Goal: Contribute content: Contribute content

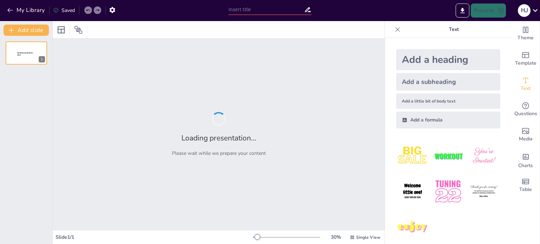
type input "Conciliación Bancaria: Cuando Tu Cuenta y Tu Extracto Tienen una Charla Necesar…"
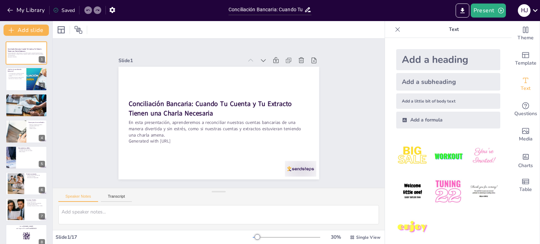
checkbox input "true"
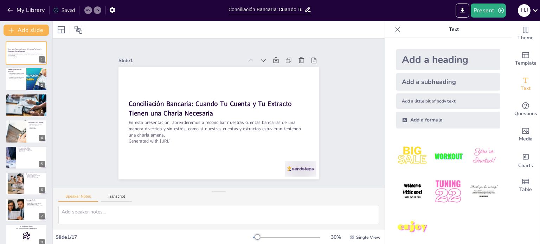
checkbox input "true"
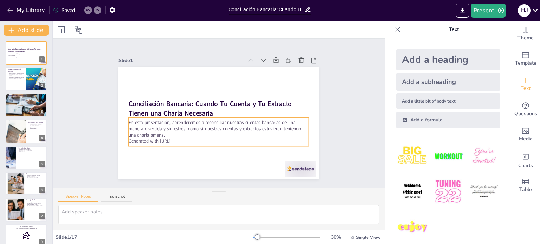
checkbox input "true"
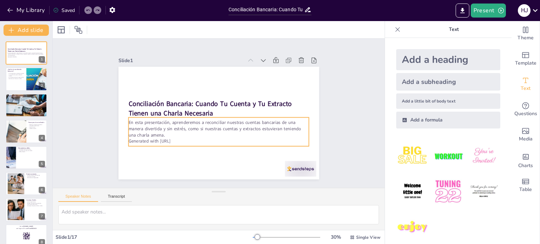
checkbox input "true"
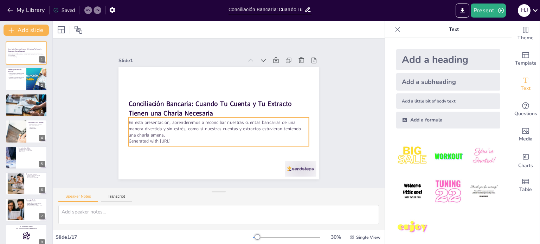
checkbox input "true"
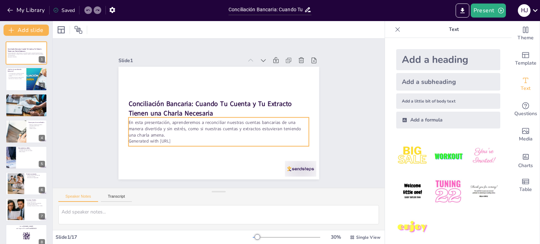
checkbox input "true"
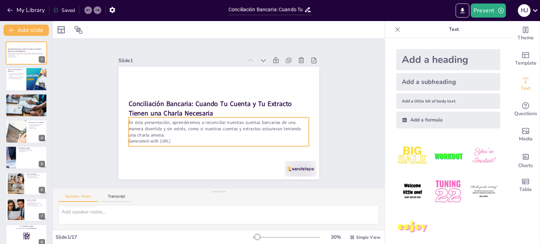
checkbox input "true"
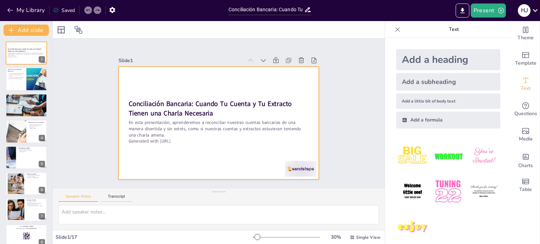
checkbox input "true"
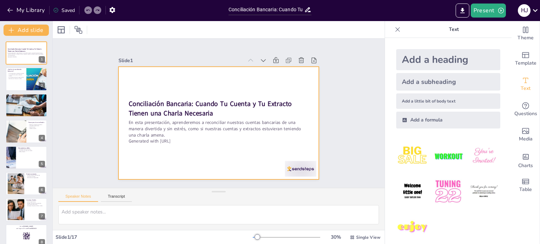
checkbox input "true"
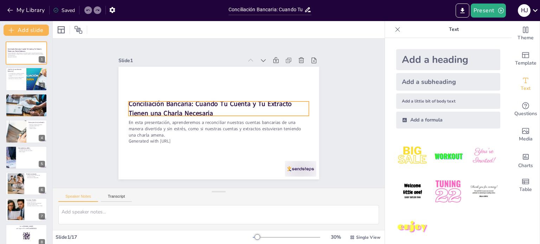
checkbox input "true"
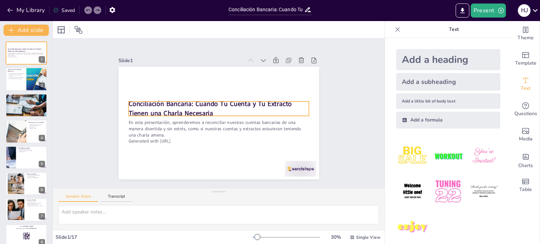
checkbox input "true"
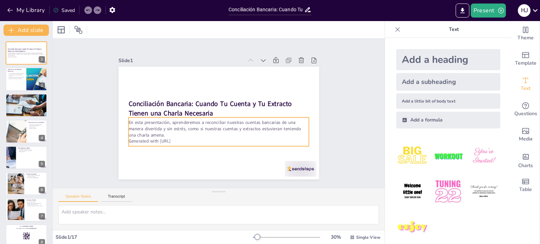
checkbox input "true"
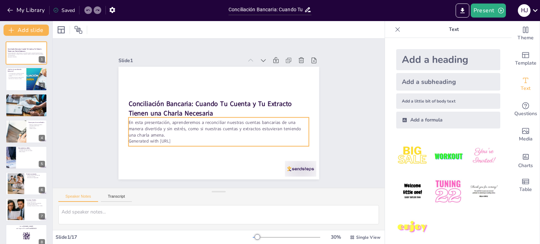
checkbox input "true"
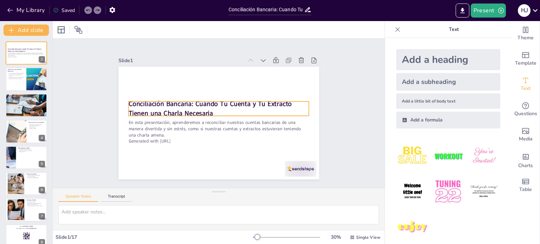
checkbox input "true"
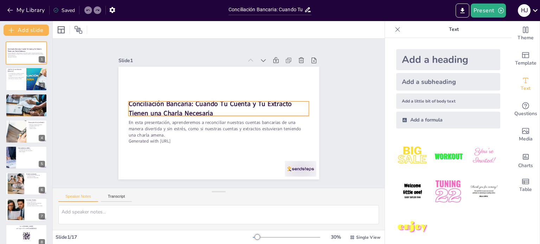
checkbox input "true"
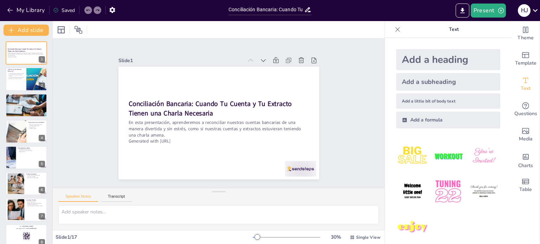
checkbox input "true"
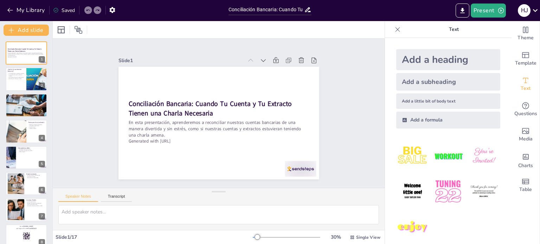
checkbox input "true"
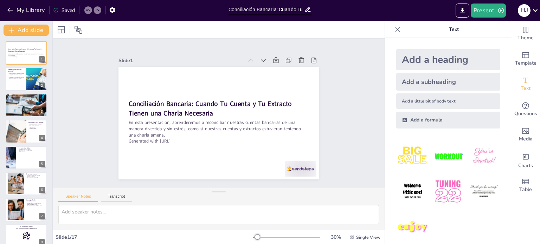
checkbox input "true"
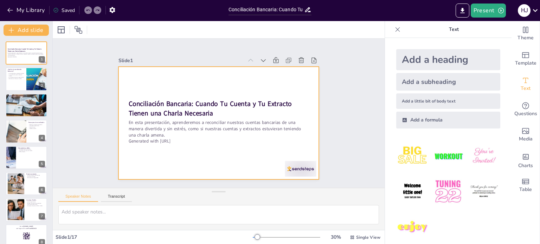
checkbox input "true"
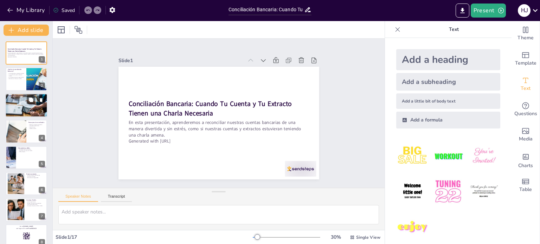
checkbox input "true"
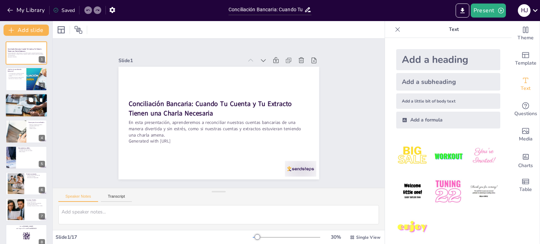
checkbox input "true"
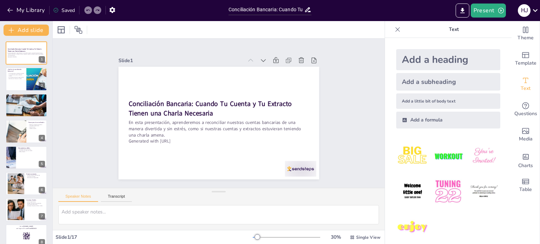
checkbox input "true"
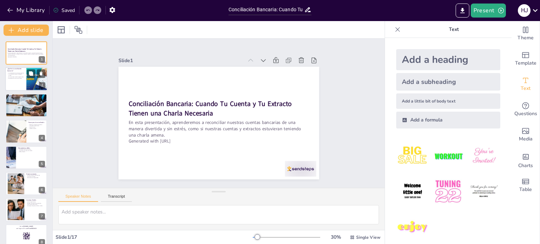
checkbox input "true"
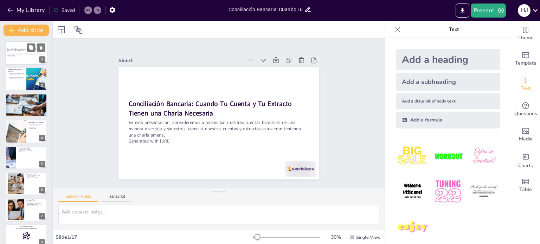
checkbox input "true"
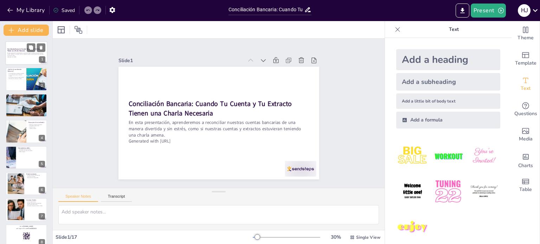
checkbox input "true"
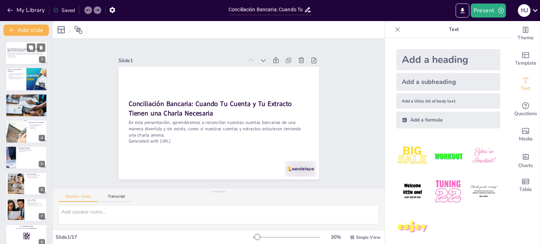
checkbox input "true"
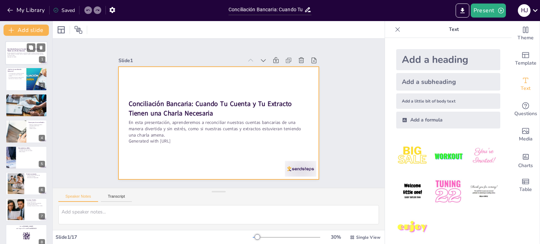
checkbox input "true"
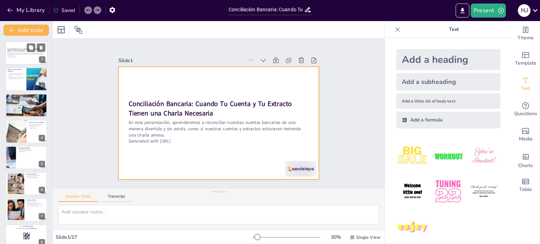
checkbox input "true"
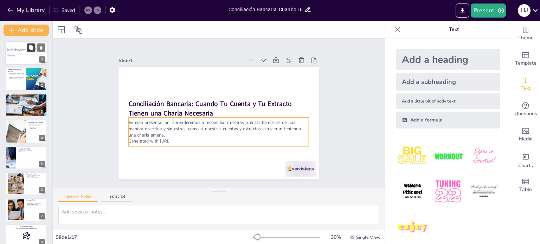
checkbox input "true"
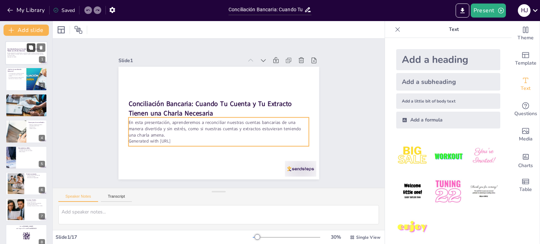
checkbox input "true"
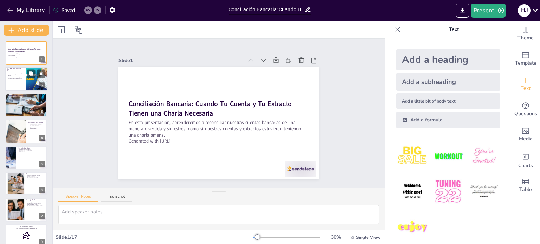
checkbox input "true"
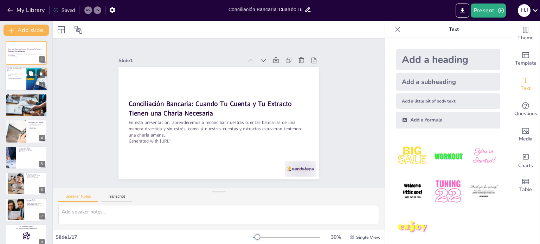
checkbox input "true"
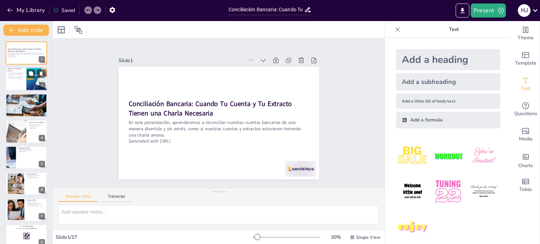
checkbox input "true"
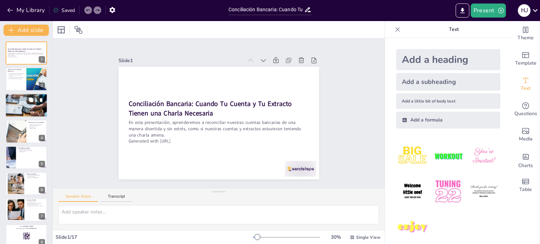
checkbox input "true"
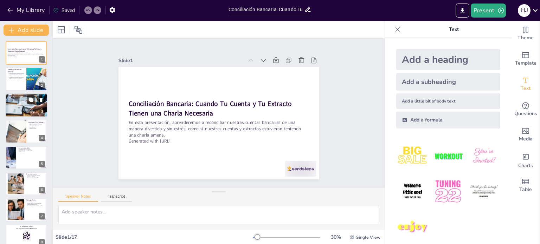
checkbox input "true"
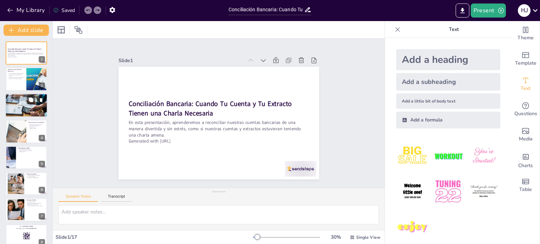
checkbox input "true"
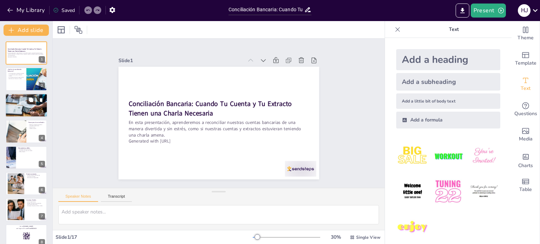
checkbox input "true"
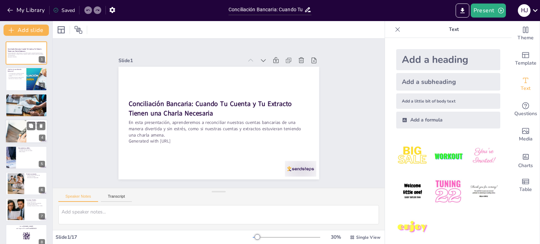
checkbox input "true"
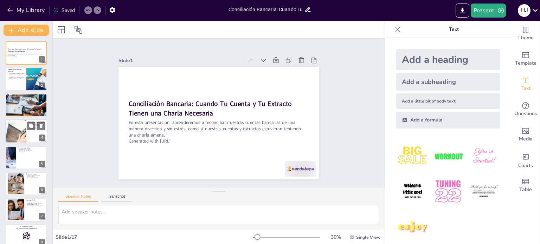
checkbox input "true"
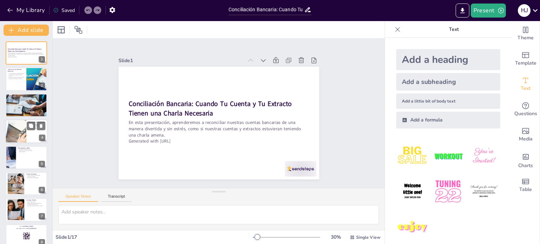
checkbox input "true"
click at [488, 11] on button "Present" at bounding box center [488, 11] width 35 height 14
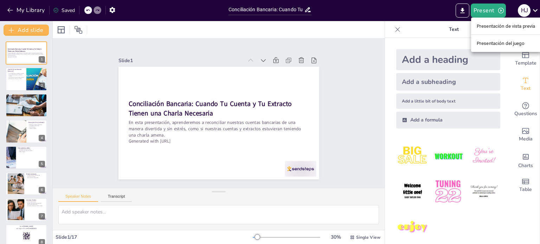
click at [494, 26] on font "Presentación de vista previa" at bounding box center [506, 26] width 59 height 5
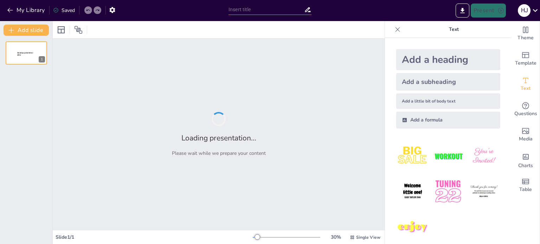
type input "Conciliación Bancaria: Cuando Tu Cuenta y Tu Extracto Tienen una Charla Necesar…"
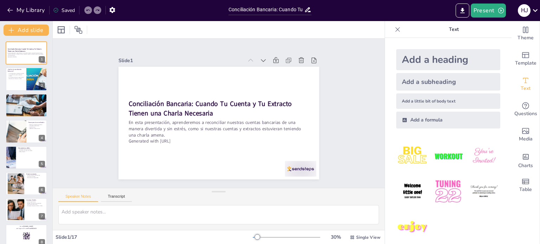
checkbox input "true"
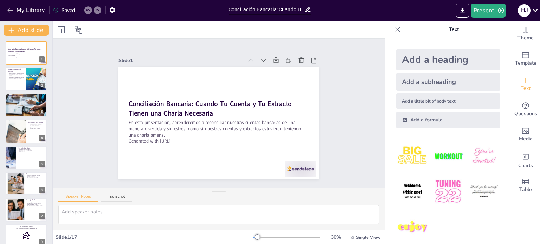
checkbox input "true"
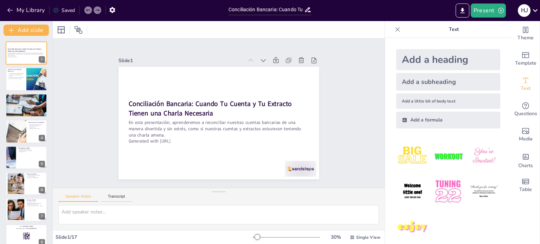
checkbox input "true"
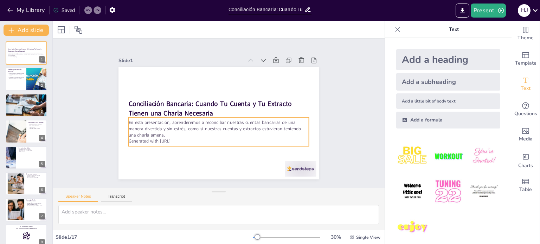
checkbox input "true"
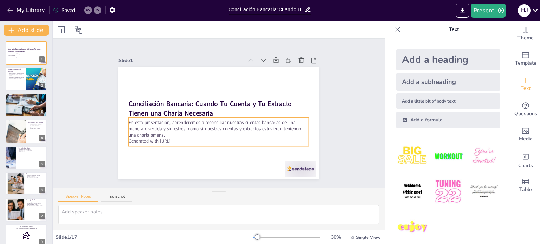
checkbox input "true"
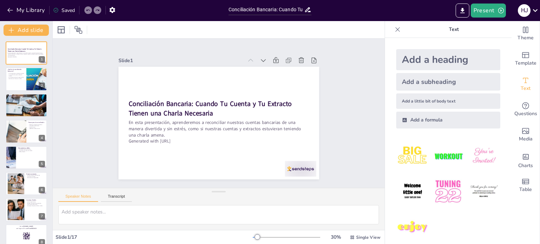
checkbox input "true"
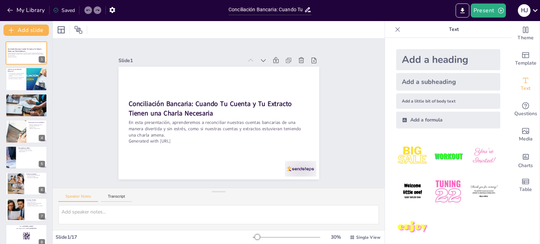
checkbox input "true"
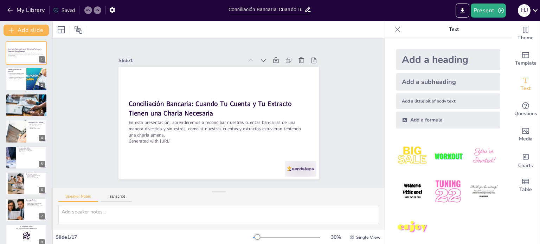
checkbox input "true"
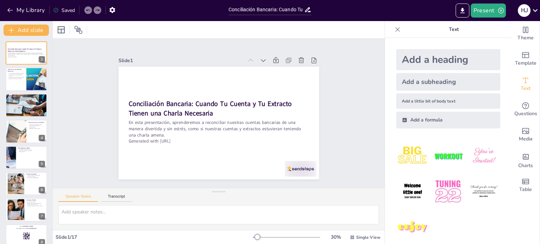
checkbox input "true"
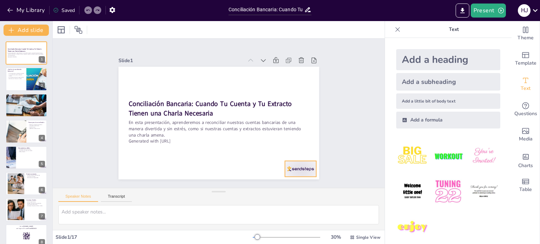
checkbox input "true"
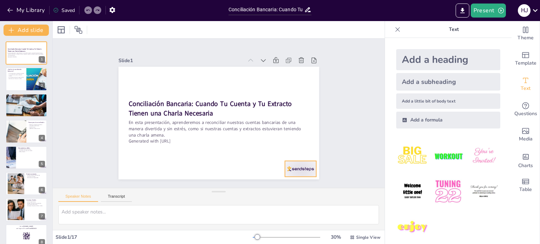
checkbox input "true"
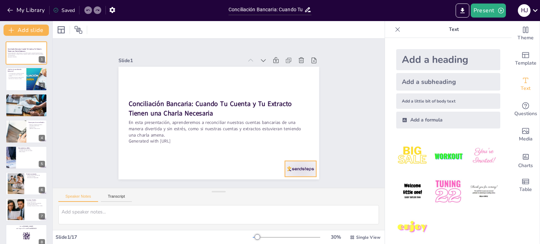
checkbox input "true"
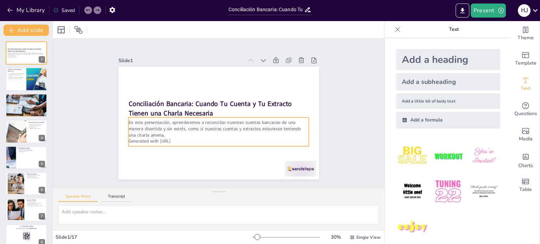
checkbox input "true"
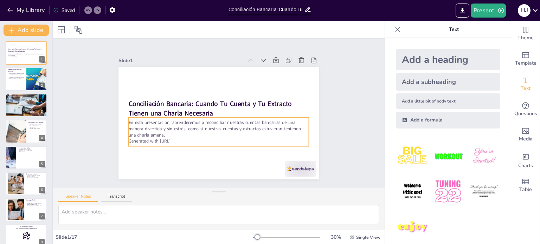
checkbox input "true"
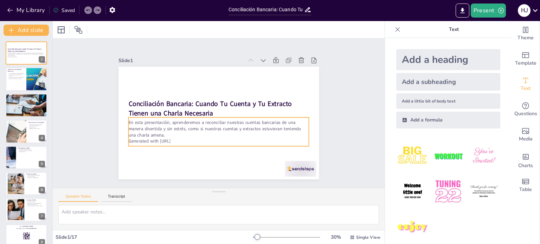
checkbox input "true"
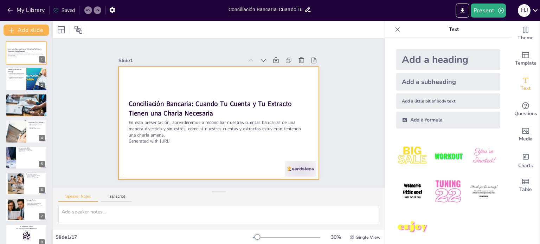
checkbox input "true"
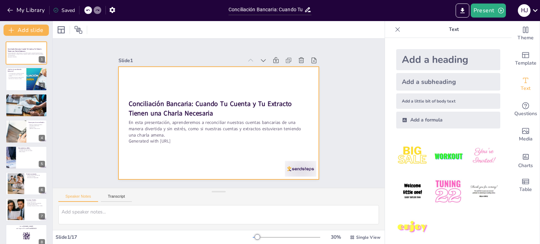
checkbox input "true"
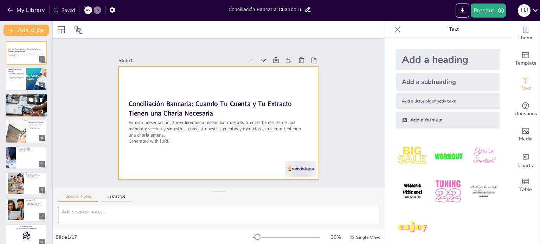
checkbox input "true"
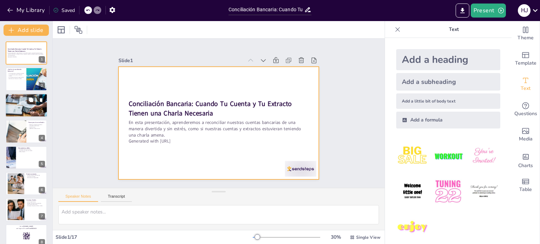
checkbox input "true"
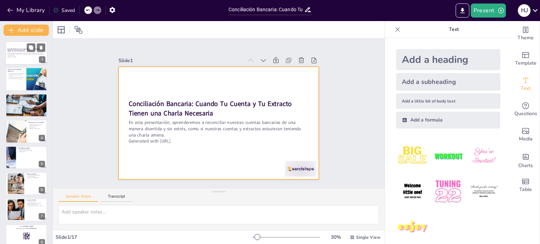
checkbox input "true"
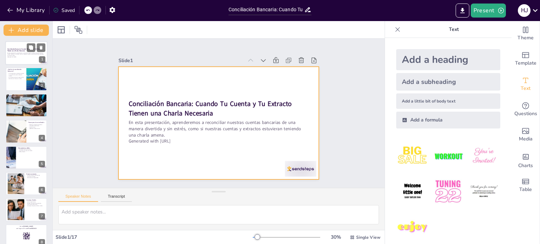
checkbox input "true"
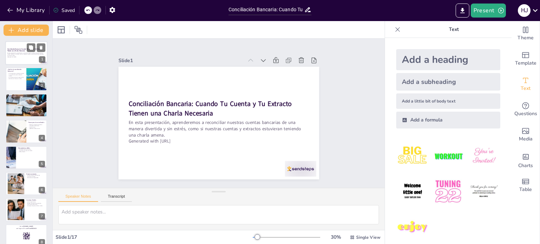
checkbox input "true"
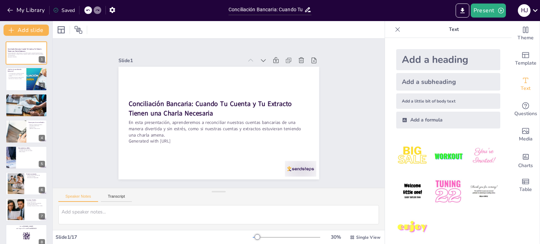
checkbox input "true"
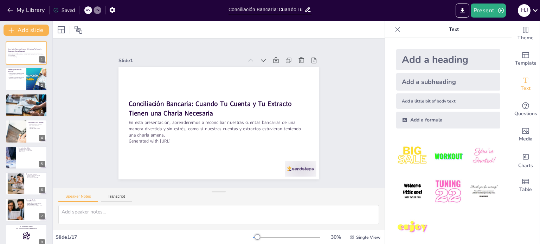
checkbox input "true"
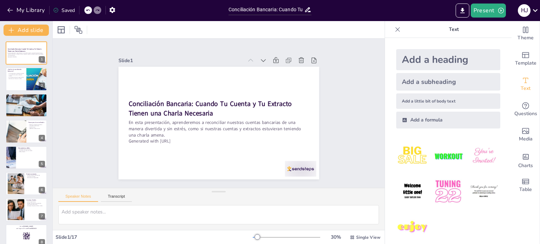
checkbox input "true"
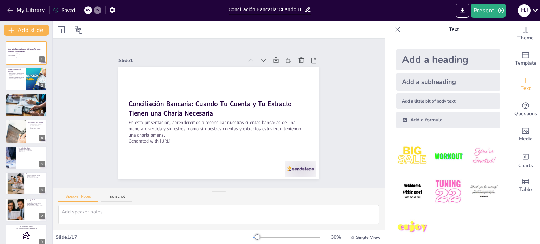
checkbox input "true"
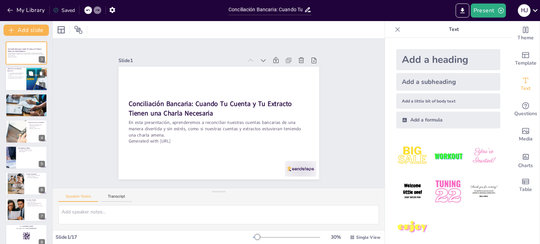
checkbox input "true"
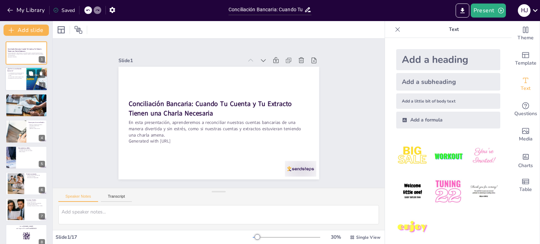
checkbox input "true"
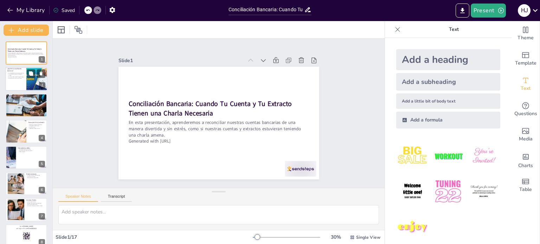
checkbox input "true"
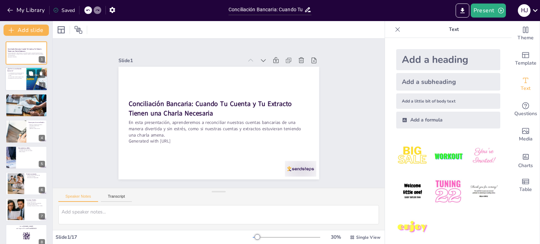
checkbox input "true"
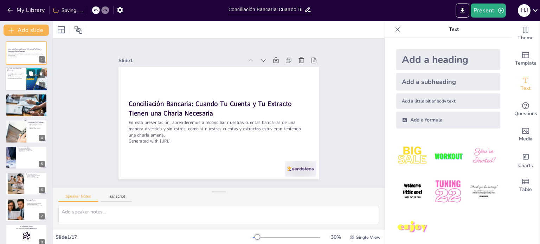
checkbox input "true"
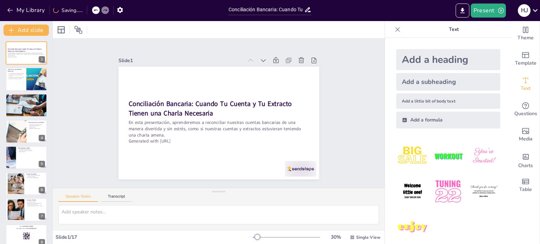
checkbox input "true"
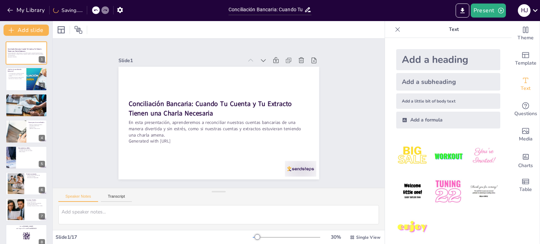
checkbox input "true"
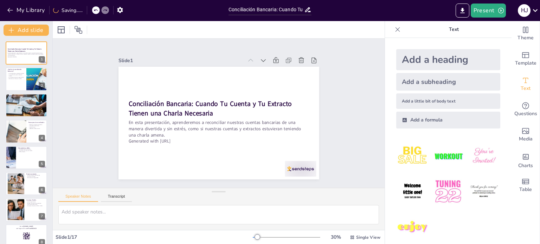
checkbox input "true"
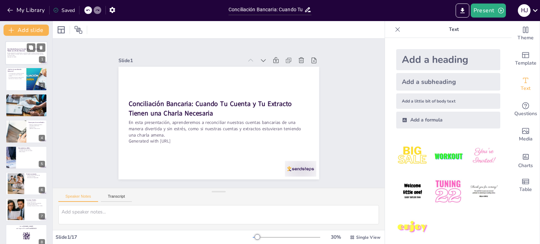
checkbox input "true"
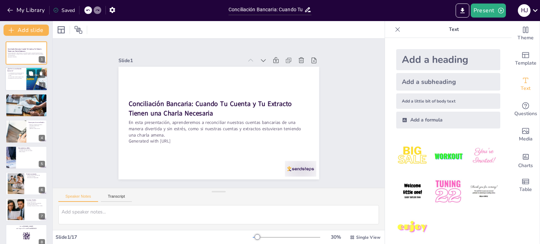
checkbox input "true"
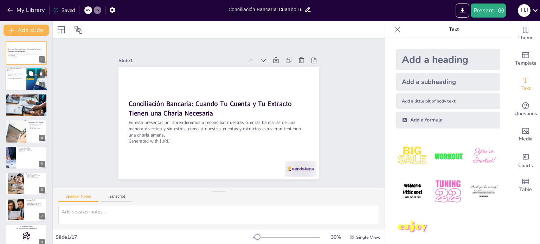
checkbox input "true"
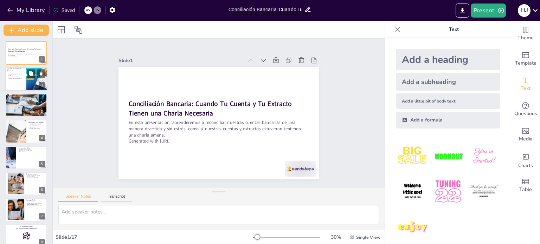
checkbox input "true"
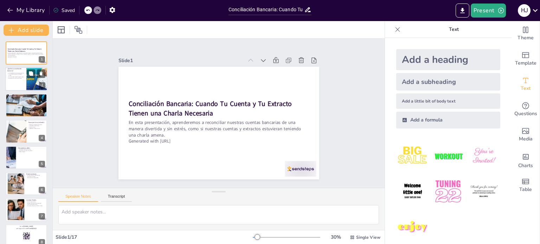
checkbox input "true"
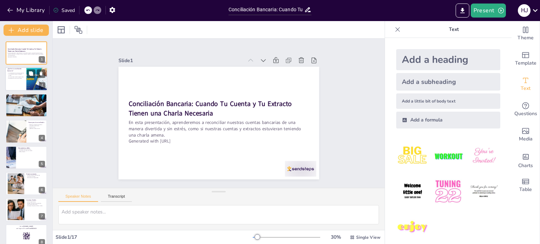
checkbox input "true"
click at [13, 82] on div at bounding box center [26, 80] width 42 height 24
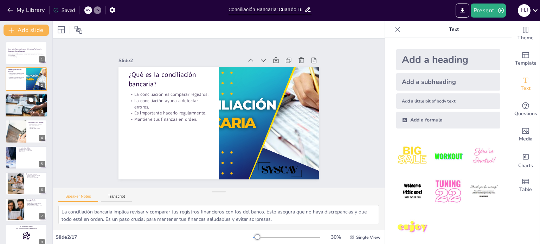
click at [31, 104] on div at bounding box center [26, 105] width 42 height 28
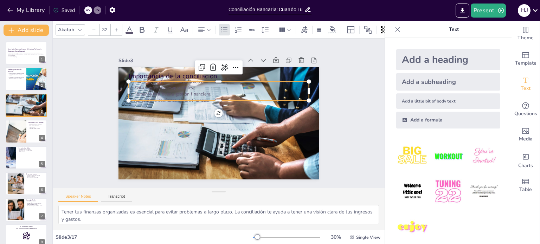
click at [197, 77] on div "Importancia de la conciliación Mantiene tus finanzas organizadas. Evita sorpres…" at bounding box center [219, 123] width 201 height 113
click at [14, 128] on div at bounding box center [15, 132] width 47 height 24
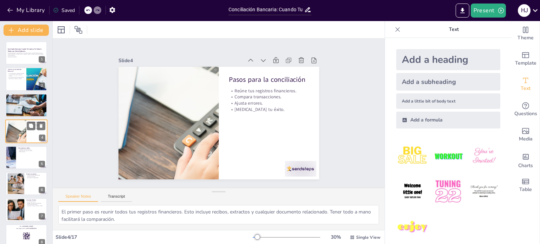
click at [14, 130] on div at bounding box center [15, 132] width 47 height 24
click at [21, 156] on div at bounding box center [26, 158] width 42 height 24
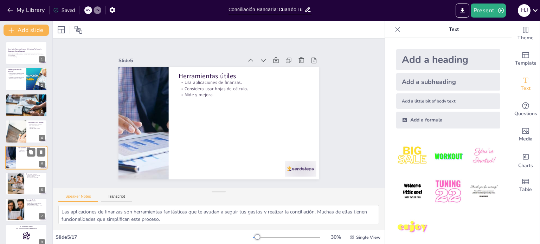
scroll to position [18, 0]
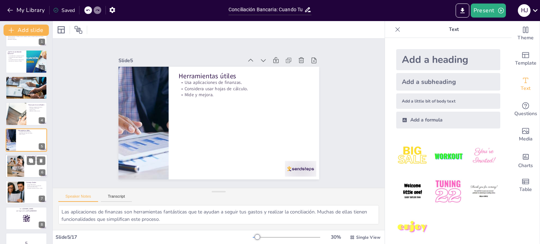
click at [22, 170] on div at bounding box center [16, 166] width 32 height 21
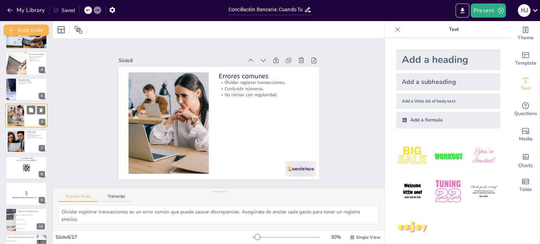
scroll to position [79, 0]
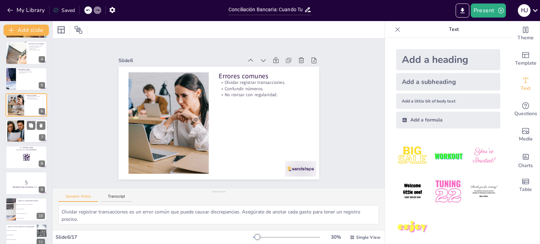
click at [15, 135] on div at bounding box center [16, 131] width 32 height 21
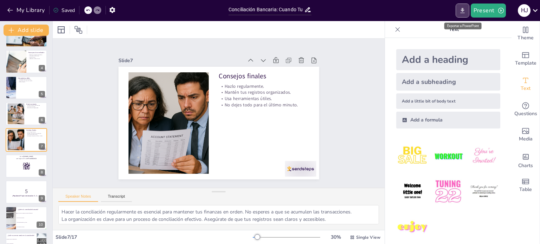
click at [465, 10] on icon "Export to PowerPoint" at bounding box center [462, 10] width 7 height 7
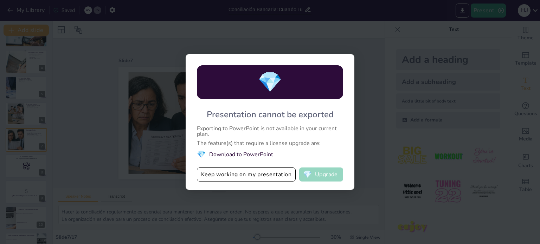
click at [320, 174] on button "💎 Upgrade" at bounding box center [321, 175] width 44 height 14
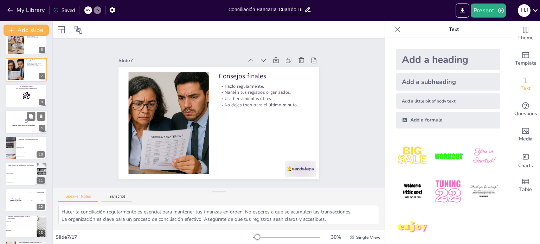
click at [25, 115] on div at bounding box center [26, 122] width 42 height 24
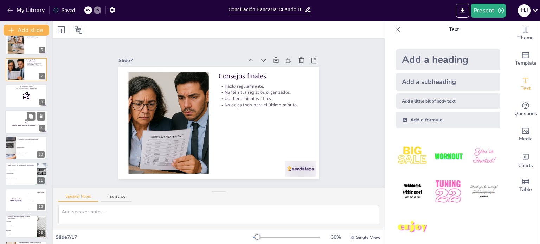
scroll to position [122, 0]
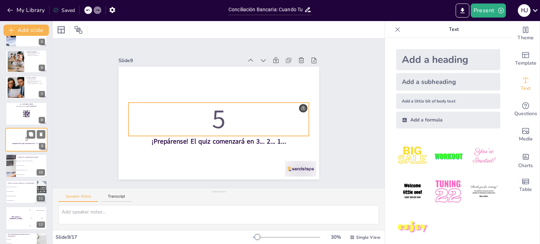
click at [23, 142] on p "5" at bounding box center [26, 139] width 38 height 8
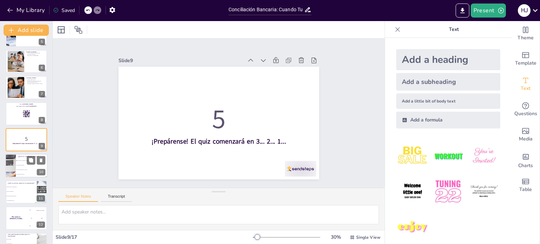
click at [20, 165] on span "Es un tipo de inversión." at bounding box center [32, 165] width 30 height 1
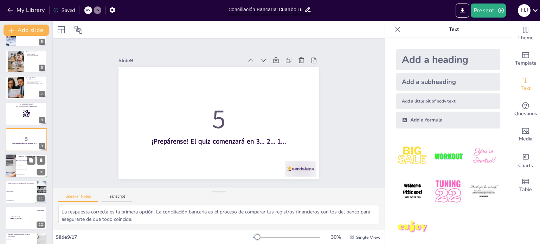
scroll to position [148, 0]
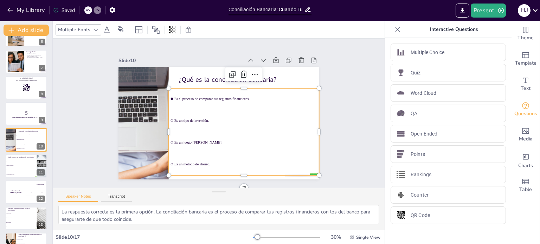
click at [168, 119] on ul "Es el proceso de comparar tus registros financieros. Es un tipo de inversión. E…" at bounding box center [243, 132] width 151 height 87
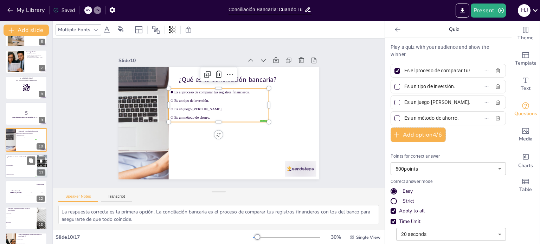
click at [21, 168] on li "Olvidar registrar transacciones." at bounding box center [21, 170] width 32 height 5
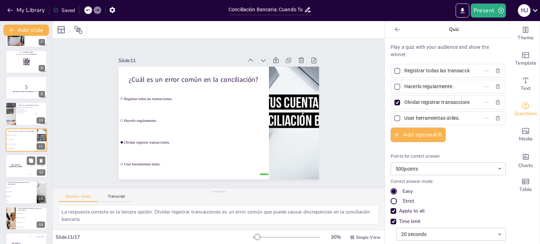
click at [18, 166] on h4 "The winner is Niels 🏆" at bounding box center [15, 167] width 21 height 4
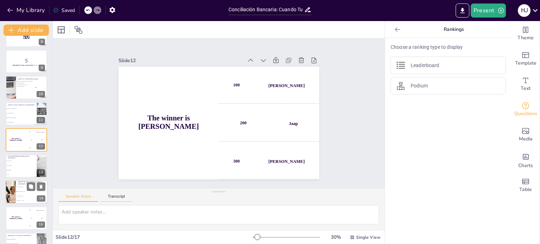
click at [14, 195] on div at bounding box center [10, 192] width 47 height 24
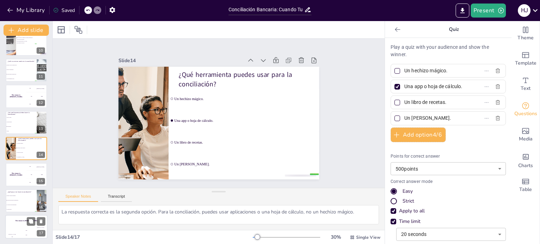
click at [18, 222] on h4 "The winner is Niels 🏆" at bounding box center [26, 221] width 42 height 2
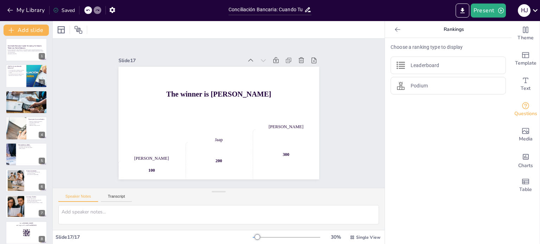
scroll to position [0, 0]
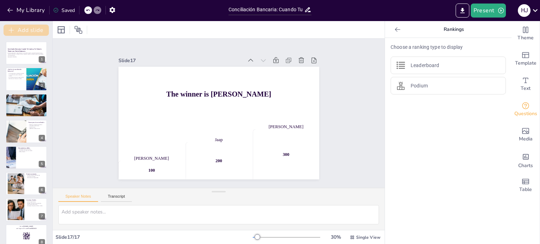
click at [38, 29] on button "Add slide" at bounding box center [26, 30] width 45 height 11
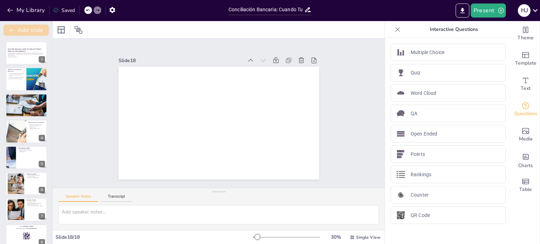
click at [38, 29] on button "Add slide" at bounding box center [26, 30] width 45 height 11
click at [24, 56] on p "En esta presentación, aprenderemos a reconciliar nuestras cuentas bancarias de …" at bounding box center [26, 54] width 38 height 4
